Goal: Information Seeking & Learning: Find contact information

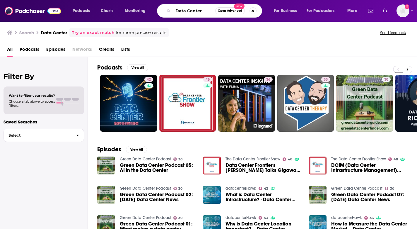
click at [197, 12] on input "Data Center" at bounding box center [194, 10] width 42 height 9
type input "D"
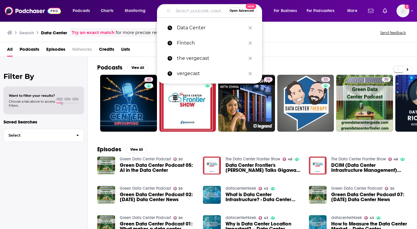
click at [136, 34] on span "for more precise results" at bounding box center [141, 32] width 51 height 7
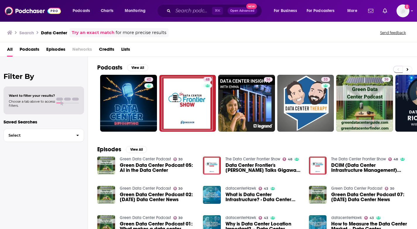
click at [130, 32] on span "for more precise results" at bounding box center [141, 32] width 51 height 7
click at [94, 29] on div "Try an exact match for more precise results" at bounding box center [118, 32] width 99 height 9
click at [196, 11] on input "Search podcasts, credits, & more..." at bounding box center [192, 10] width 39 height 9
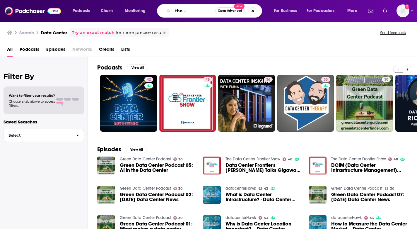
scroll to position [0, 27]
type input "Not Your Father's Data Center"
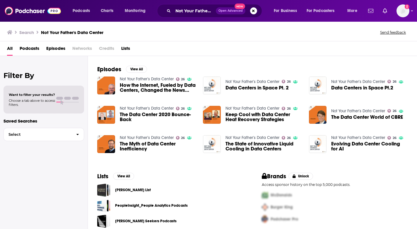
scroll to position [85, 0]
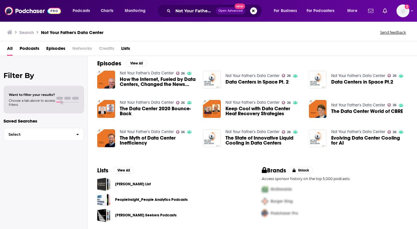
click at [144, 81] on span "How the Internet, Fueled by Data Centers, Changed the News Industry" at bounding box center [158, 82] width 77 height 10
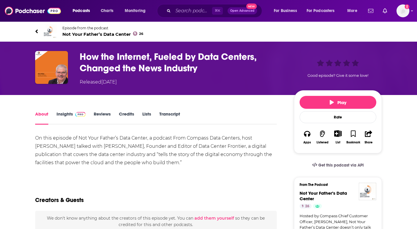
click at [71, 112] on link "Insights" at bounding box center [71, 117] width 29 height 13
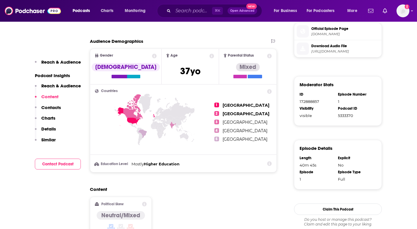
scroll to position [313, 0]
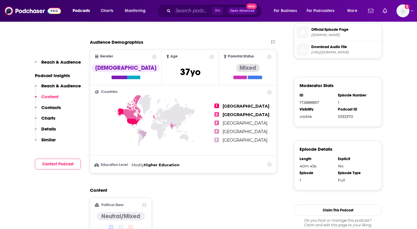
click at [64, 86] on p "Reach & Audience" at bounding box center [61, 86] width 40 height 6
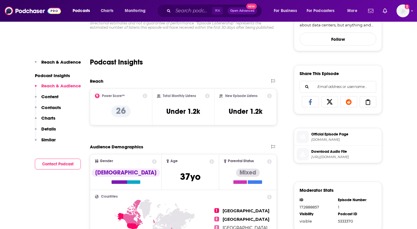
scroll to position [205, 0]
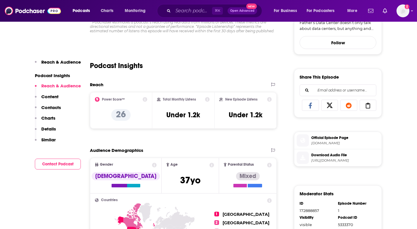
click at [145, 99] on icon at bounding box center [145, 99] width 5 height 5
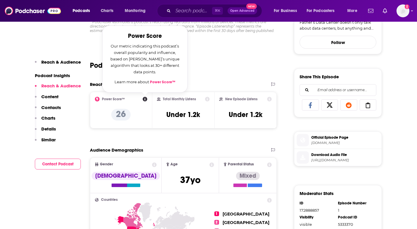
scroll to position [207, 0]
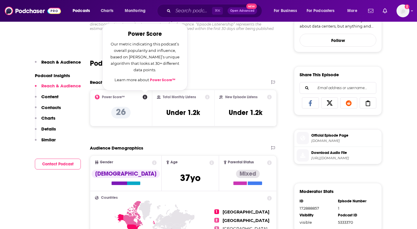
click at [207, 95] on icon at bounding box center [207, 97] width 5 height 5
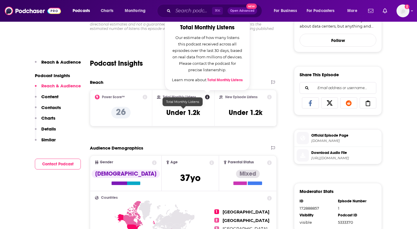
click at [191, 111] on h3 "Under 1.2k" at bounding box center [184, 112] width 34 height 9
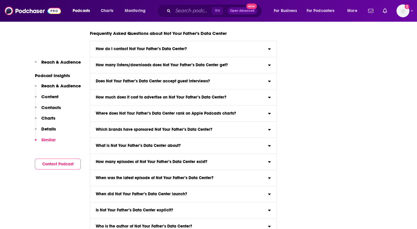
scroll to position [2119, 0]
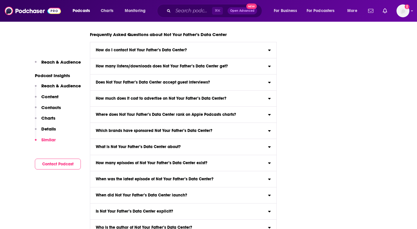
click at [182, 68] on h3 "How many listens/downloads does Not Your Father’s Data Center get?" at bounding box center [162, 66] width 132 height 4
click at [0, 0] on input "How many listens/downloads does Not Your Father’s Data Center get? Click here t…" at bounding box center [0, 0] width 0 height 0
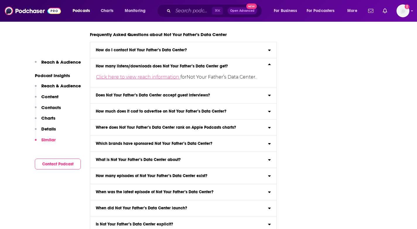
click at [175, 80] on link "Click here to view reach information" at bounding box center [138, 77] width 84 height 6
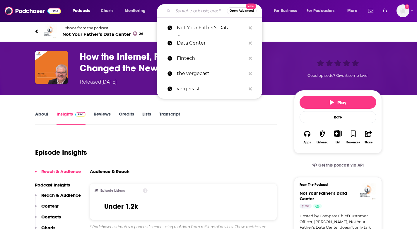
click at [179, 13] on input "Search podcasts, credits, & more..." at bounding box center [200, 10] width 54 height 9
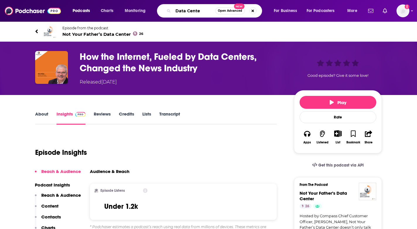
type input "Data Center"
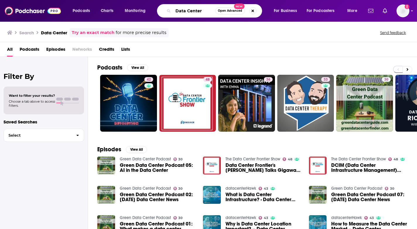
click at [208, 12] on input "Data Center" at bounding box center [194, 10] width 42 height 9
type input "D"
type input "Vergecast"
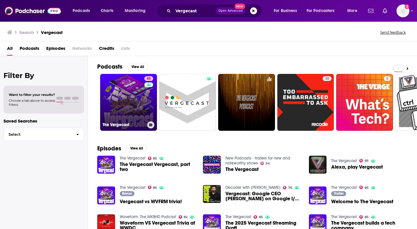
click at [138, 99] on link "85 The Vergecast" at bounding box center [128, 102] width 57 height 57
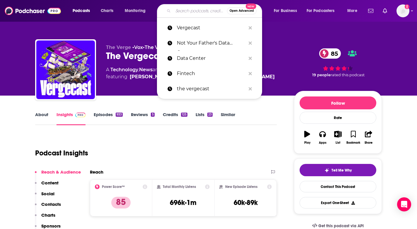
click at [191, 12] on input "Search podcasts, credits, & more..." at bounding box center [200, 10] width 54 height 9
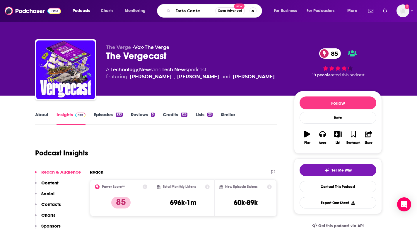
type input "Data Center"
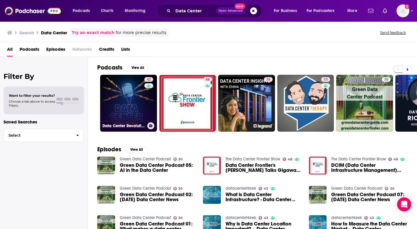
click at [130, 103] on link "42 Data Center Revolution" at bounding box center [128, 103] width 57 height 57
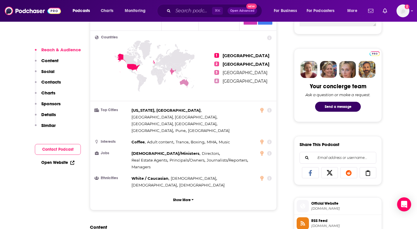
scroll to position [257, 0]
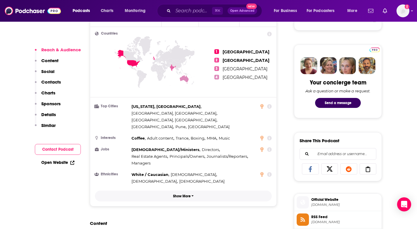
click at [188, 194] on p "Show More" at bounding box center [182, 196] width 18 height 4
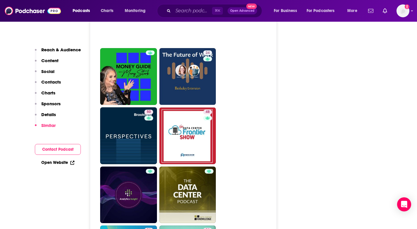
scroll to position [1013, 0]
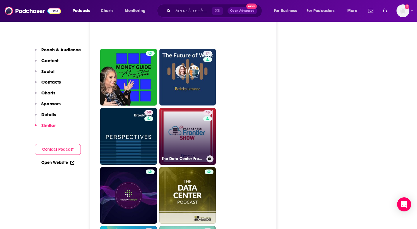
click at [197, 118] on link "48 The Data Center Frontier Show" at bounding box center [187, 136] width 57 height 57
type input "[URL][DOMAIN_NAME]"
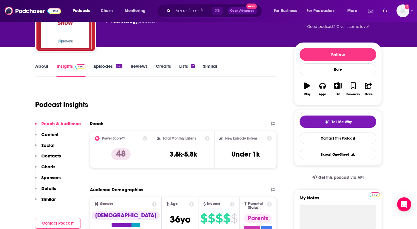
scroll to position [50, 0]
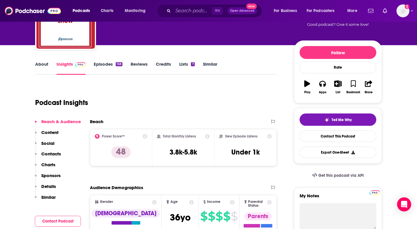
click at [39, 65] on link "About" at bounding box center [41, 67] width 13 height 13
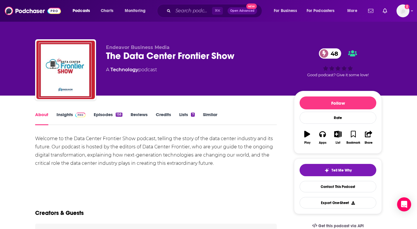
click at [75, 114] on img at bounding box center [80, 115] width 10 height 5
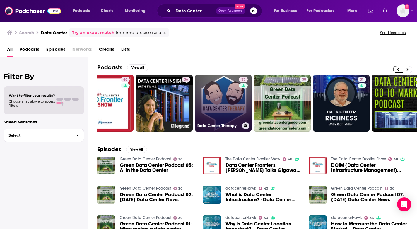
scroll to position [0, 83]
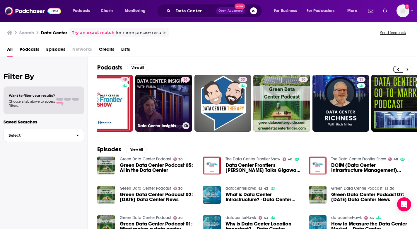
click at [172, 106] on link "36 Data Center Insights" at bounding box center [163, 103] width 57 height 57
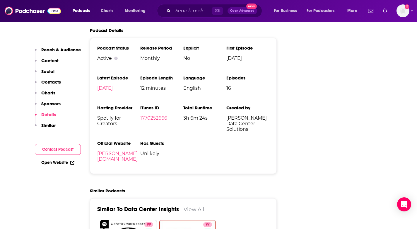
scroll to position [634, 0]
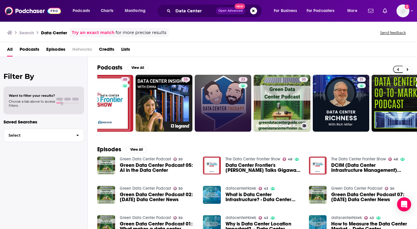
scroll to position [0, 91]
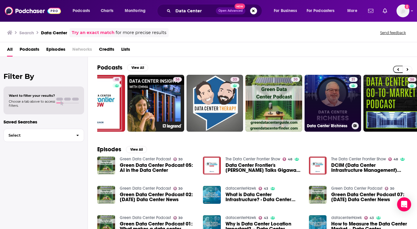
click at [336, 113] on link "31 Data Center Richness" at bounding box center [333, 103] width 57 height 57
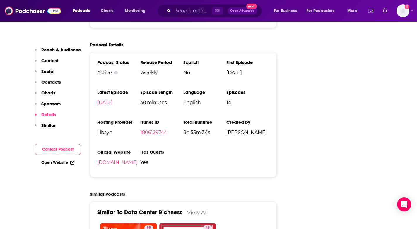
scroll to position [621, 0]
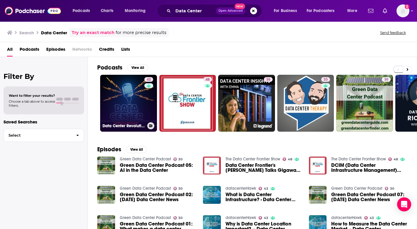
click at [121, 103] on link "42 Data Center Revolution" at bounding box center [128, 103] width 57 height 57
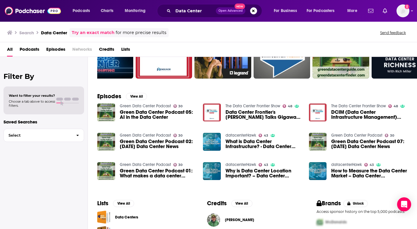
scroll to position [52, 0]
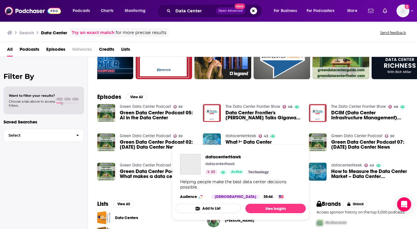
click at [238, 138] on link "datacenterHawk" at bounding box center [241, 135] width 31 height 5
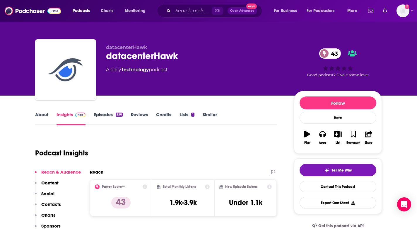
click at [143, 57] on div "datacenterHawk 43" at bounding box center [195, 55] width 179 height 11
click at [130, 57] on div "datacenterHawk 43" at bounding box center [195, 55] width 179 height 11
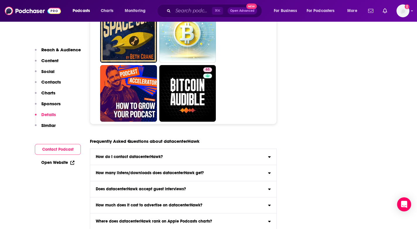
scroll to position [2123, 0]
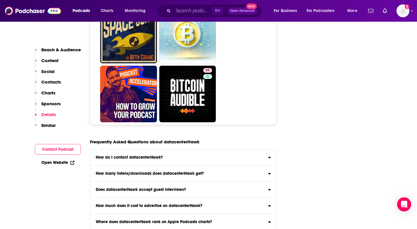
click at [271, 157] on icon at bounding box center [269, 157] width 3 height 1
click at [0, 0] on input "How do I contact datacenterHawk? Click here to view contact information for dat…" at bounding box center [0, 0] width 0 height 0
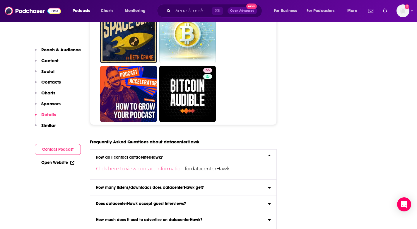
click at [169, 166] on link "Click here to view contact information" at bounding box center [140, 169] width 89 height 6
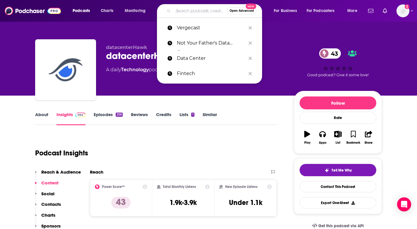
click at [183, 10] on input "Search podcasts, credits, & more..." at bounding box center [200, 10] width 54 height 9
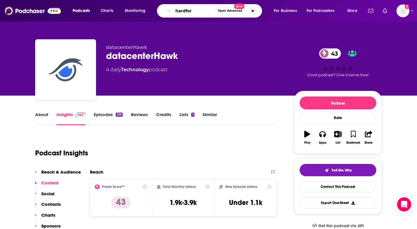
type input "hardfork"
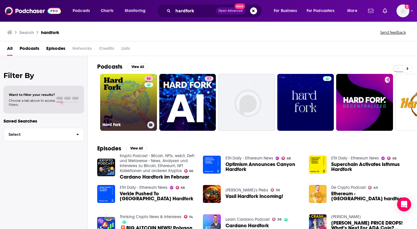
click at [122, 106] on link "86 Hard Fork" at bounding box center [128, 102] width 57 height 57
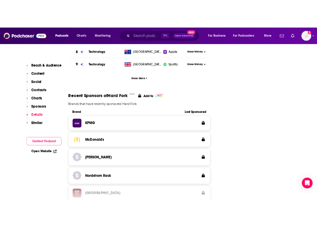
scroll to position [859, 0]
